Goal: Task Accomplishment & Management: Manage account settings

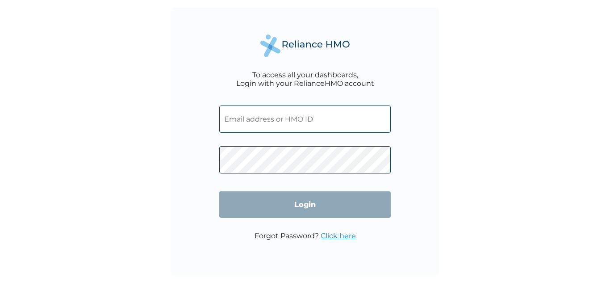
click at [289, 123] on input "text" at bounding box center [304, 118] width 171 height 27
paste input "CMR/10015/A"
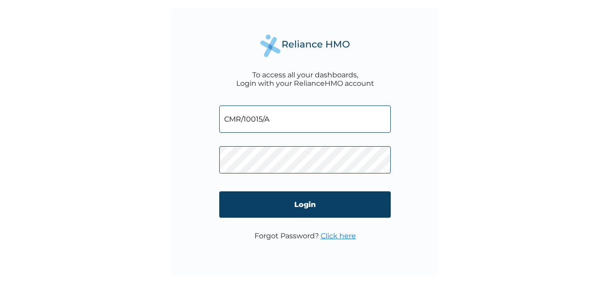
type input "CMR/10015/A"
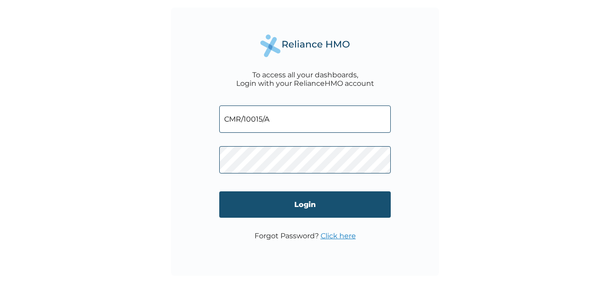
click at [278, 200] on input "Login" at bounding box center [304, 204] width 171 height 26
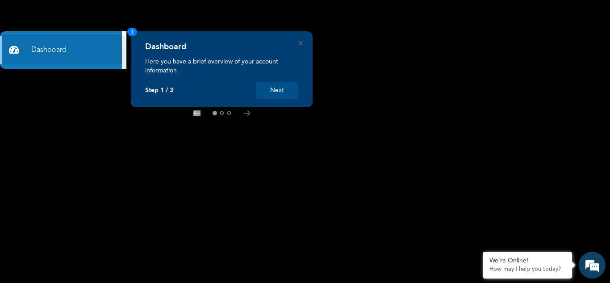
click at [269, 87] on button "Next" at bounding box center [277, 90] width 42 height 17
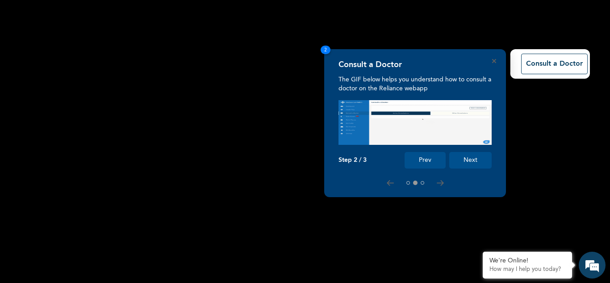
click at [468, 157] on button "Next" at bounding box center [470, 160] width 42 height 17
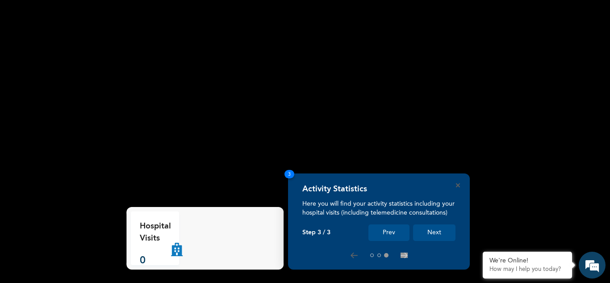
click at [430, 234] on button "Next" at bounding box center [434, 232] width 42 height 17
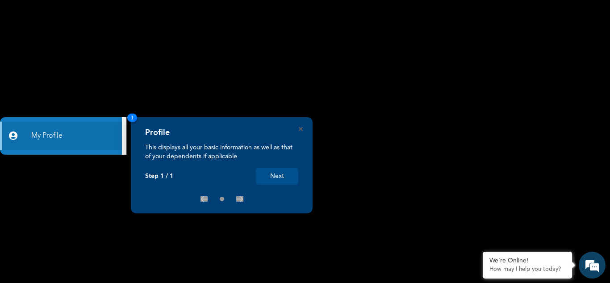
click at [277, 171] on button "Next" at bounding box center [277, 176] width 42 height 17
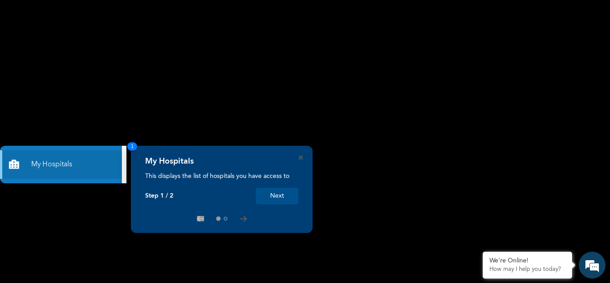
drag, startPoint x: 300, startPoint y: 159, endPoint x: 288, endPoint y: 159, distance: 11.6
click at [299, 159] on icon "Close" at bounding box center [301, 157] width 4 height 4
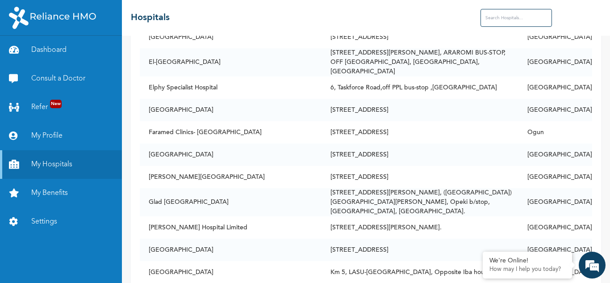
scroll to position [1512, 0]
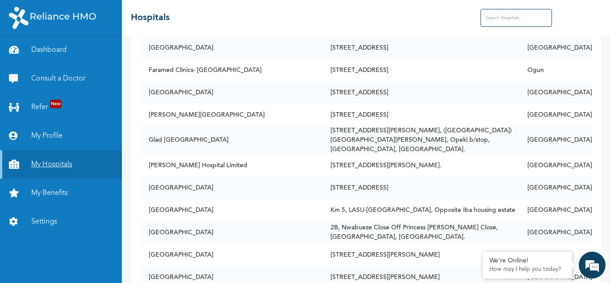
click at [35, 162] on link "My Hospitals" at bounding box center [61, 164] width 122 height 29
click at [66, 55] on link "Dashboard" at bounding box center [61, 50] width 122 height 29
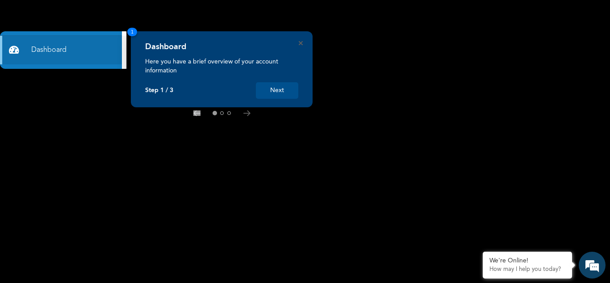
drag, startPoint x: 303, startPoint y: 43, endPoint x: 277, endPoint y: 60, distance: 31.3
click at [302, 44] on div "Dashboard Here you have a brief overview of your account information Step 1 / 3…" at bounding box center [222, 69] width 182 height 76
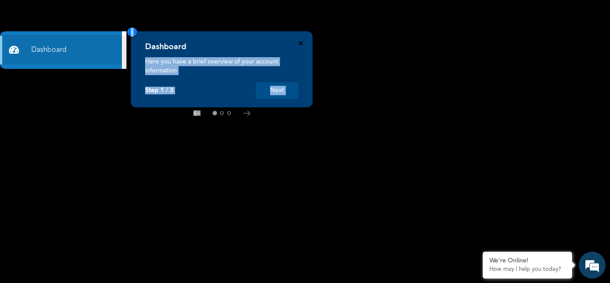
click at [299, 42] on icon "Close" at bounding box center [301, 43] width 4 height 4
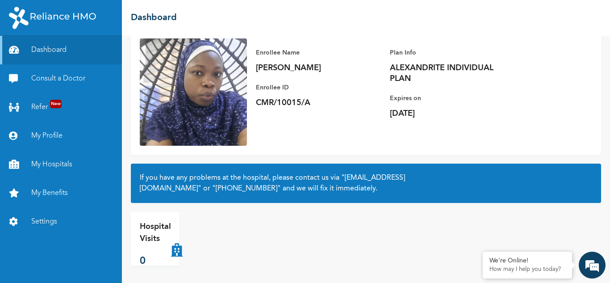
scroll to position [63, 0]
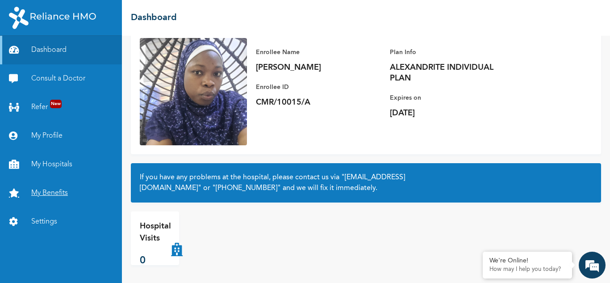
click at [47, 186] on link "My Benefits" at bounding box center [61, 193] width 122 height 29
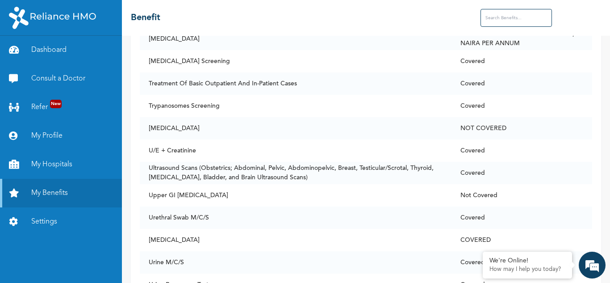
scroll to position [6919, 0]
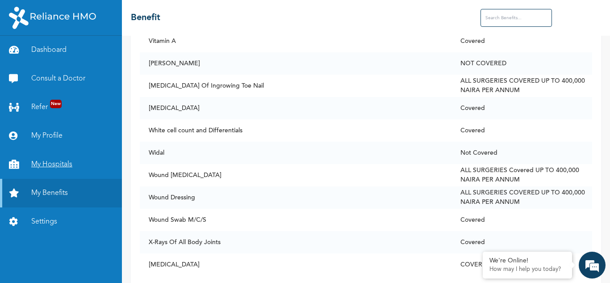
click at [35, 161] on link "My Hospitals" at bounding box center [61, 164] width 122 height 29
